Goal: Transaction & Acquisition: Purchase product/service

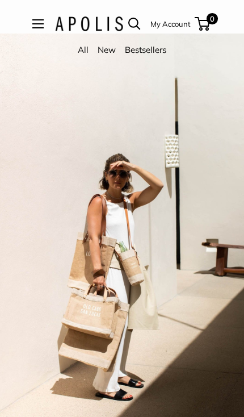
click at [33, 19] on button "Open menu" at bounding box center [37, 23] width 11 height 9
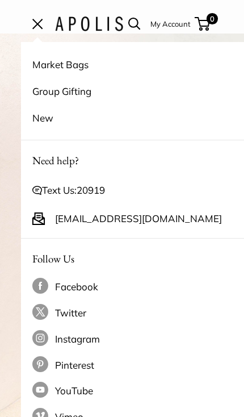
click at [32, 28] on button "Open menu" at bounding box center [37, 23] width 11 height 9
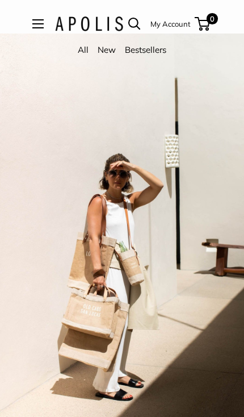
click at [141, 17] on div "Currency USD $ AED د.إ AFN ؋ ALL L AMD դր. ANG ƒ AUD $ 0" at bounding box center [167, 24] width 89 height 16
click at [134, 19] on link "Open search" at bounding box center [134, 24] width 13 height 13
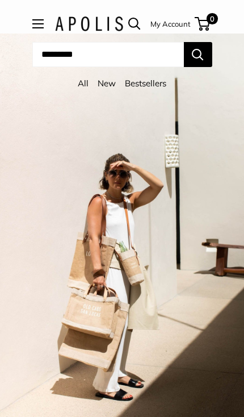
click at [127, 56] on form "Close" at bounding box center [122, 59] width 180 height 34
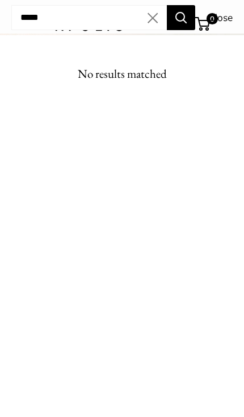
type input "*****"
click at [181, 18] on button "Search" at bounding box center [181, 17] width 28 height 25
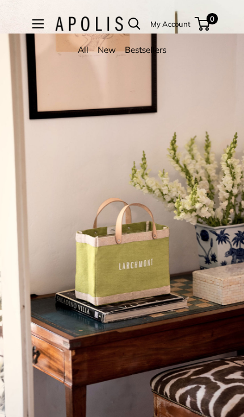
click at [38, 28] on button "Open menu" at bounding box center [37, 23] width 11 height 9
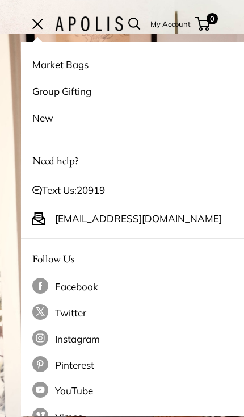
click at [77, 62] on link "Market Bags" at bounding box center [143, 64] width 222 height 27
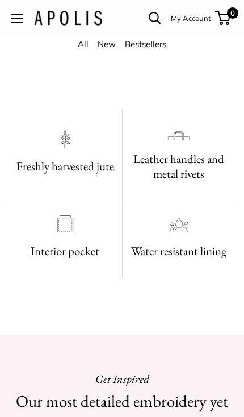
scroll to position [530, 0]
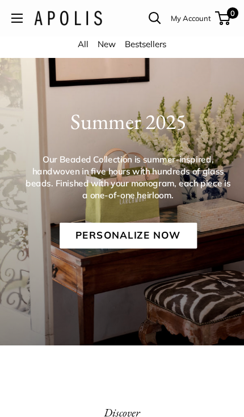
click at [17, 18] on span "Open menu" at bounding box center [16, 17] width 3 height 3
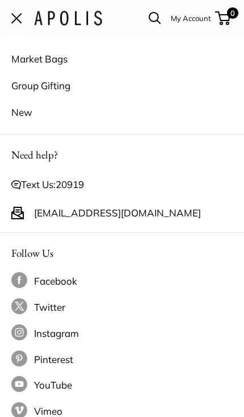
click at [82, 184] on link "20919" at bounding box center [70, 184] width 28 height 12
click at [61, 53] on link "Market Bags" at bounding box center [122, 58] width 222 height 27
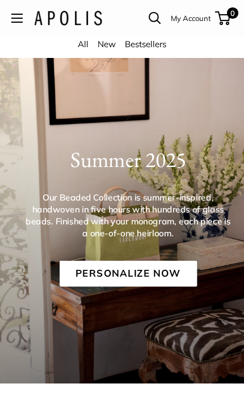
click at [167, 275] on link "Personalize Now" at bounding box center [129, 274] width 138 height 26
